Goal: Transaction & Acquisition: Subscribe to service/newsletter

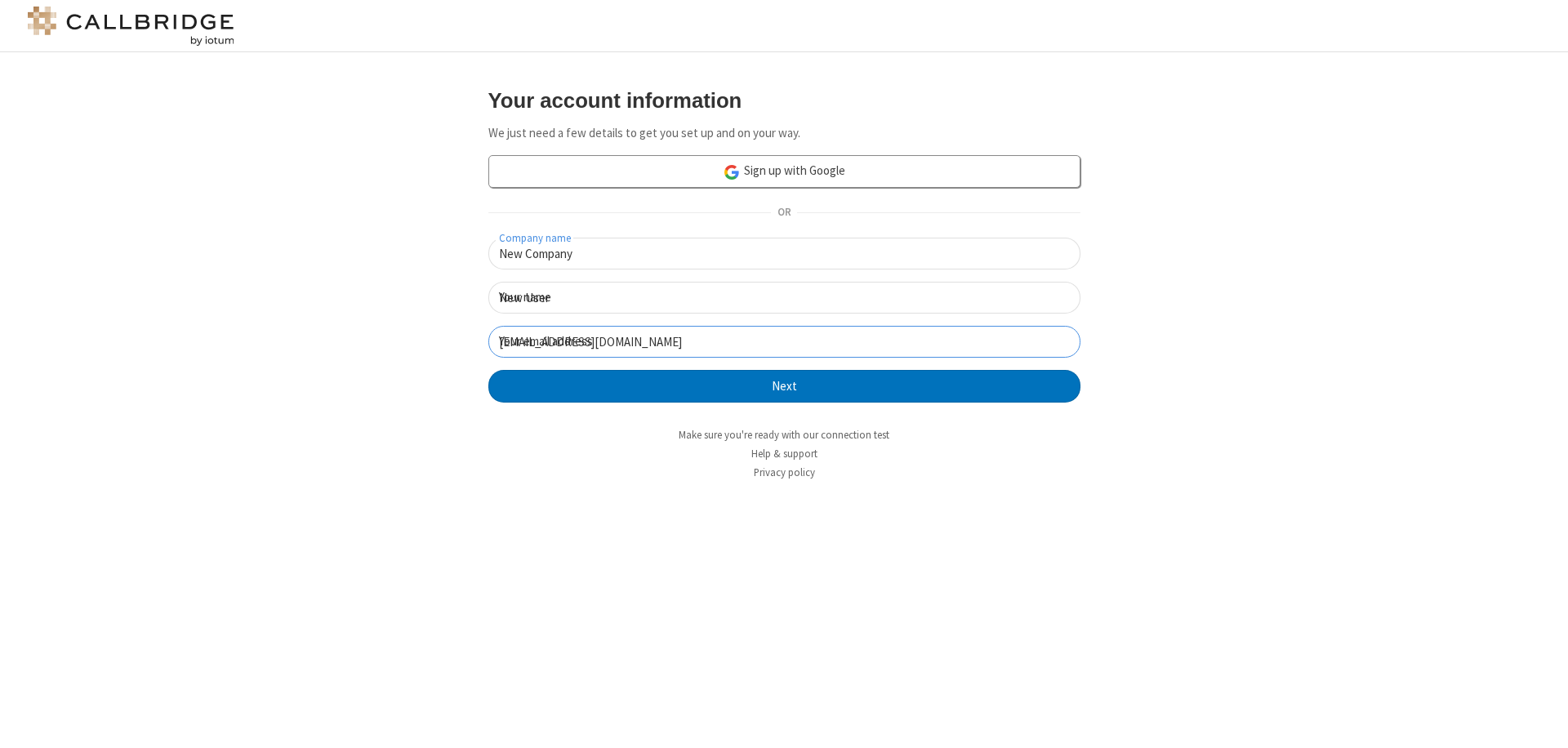
click button "Next" at bounding box center [784, 387] width 592 height 33
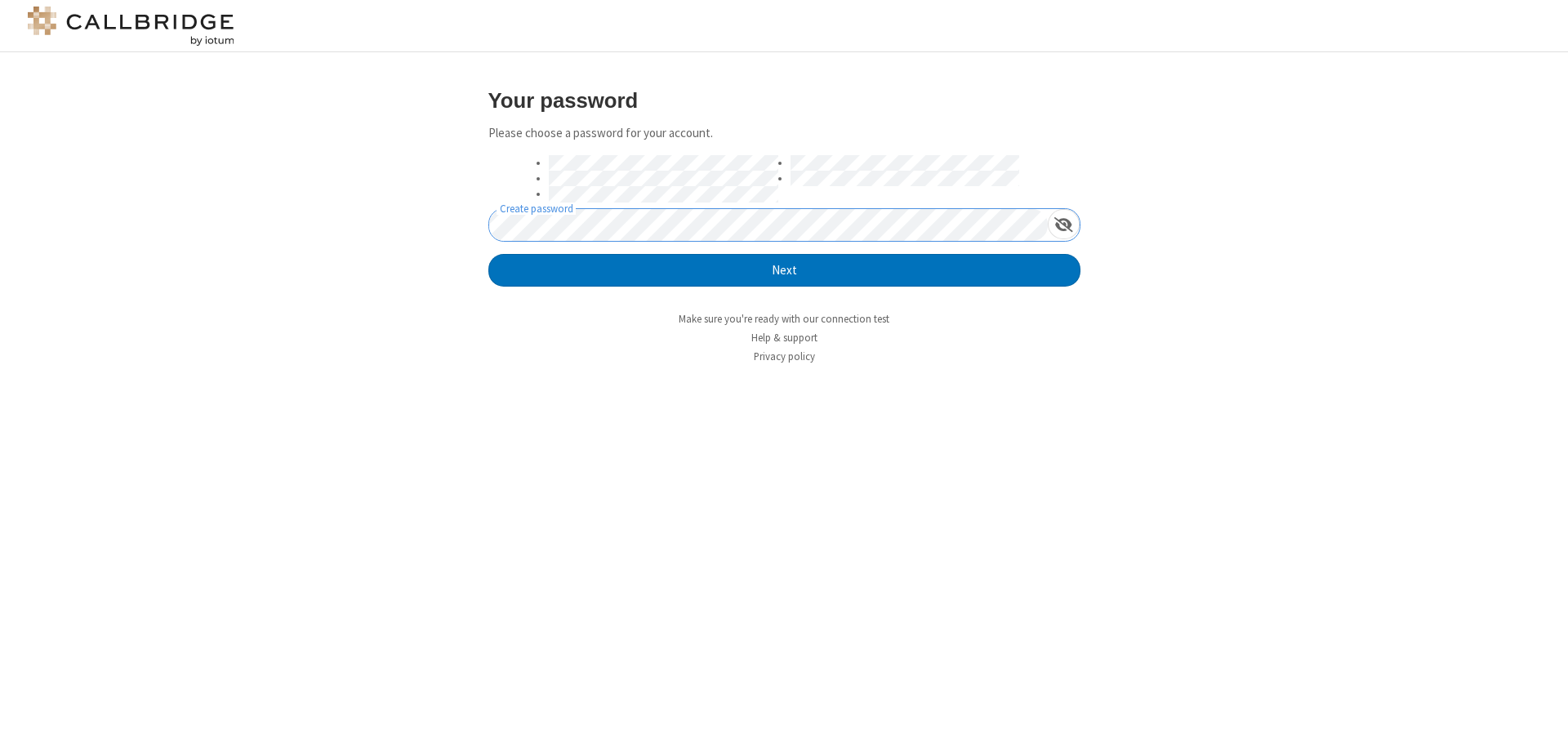
click button "Next" at bounding box center [784, 270] width 592 height 33
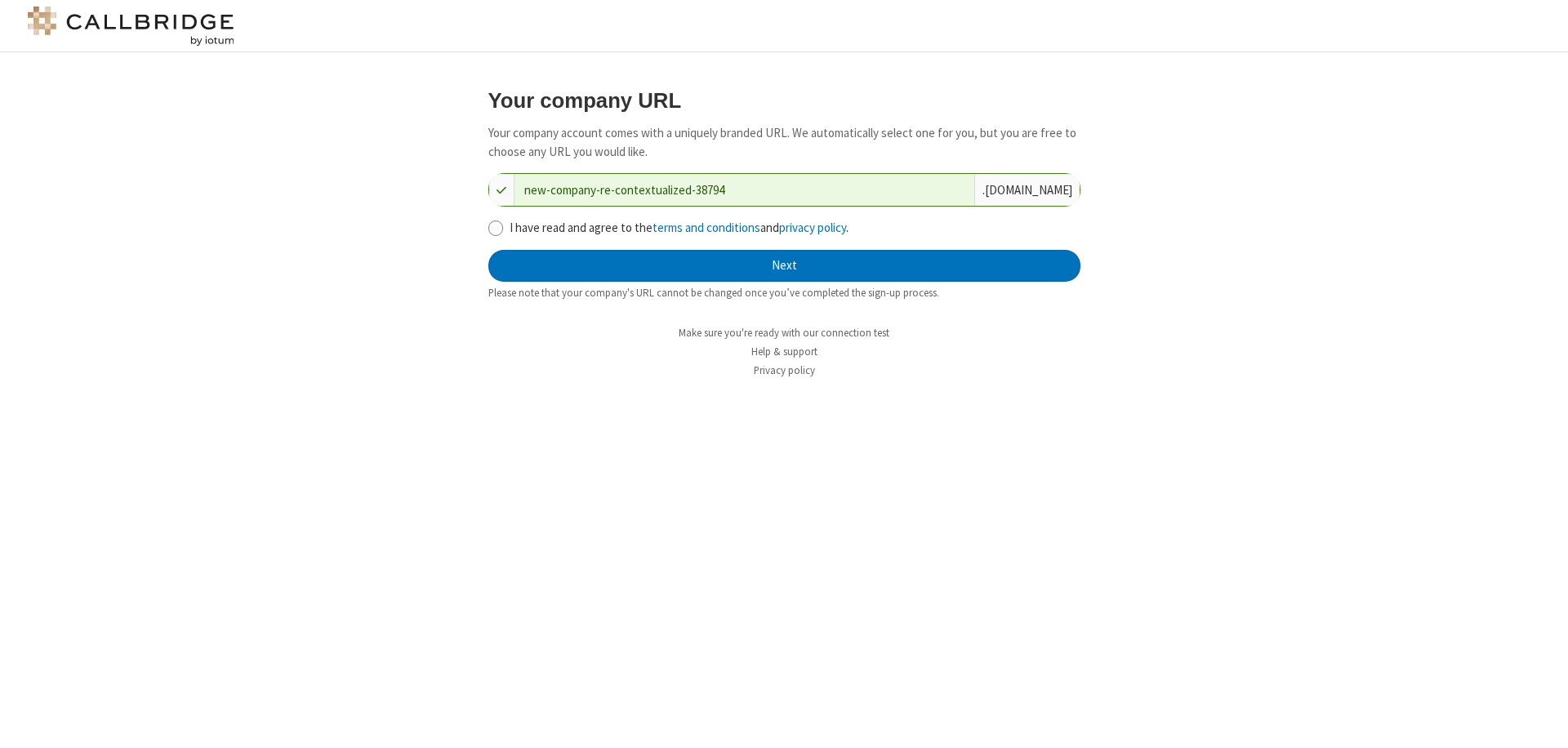
click at [495, 227] on input "I have read and agree to the terms and conditions and privacy policy ." at bounding box center [496, 227] width 15 height 17
checkbox input "true"
click at [784, 266] on button "Next" at bounding box center [784, 267] width 592 height 33
